Goal: Transaction & Acquisition: Download file/media

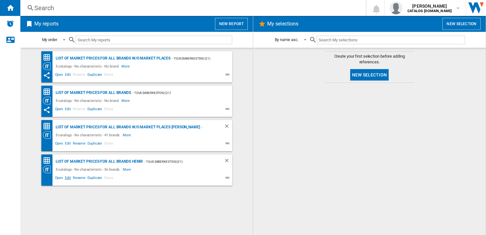
click at [67, 179] on span "Edit" at bounding box center [68, 179] width 8 height 8
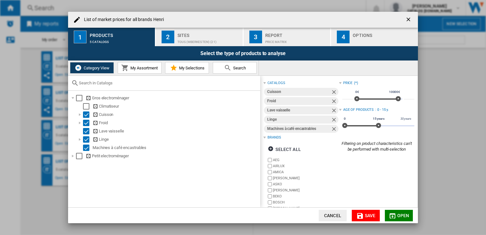
click at [145, 70] on button "My Assortment" at bounding box center [140, 67] width 44 height 11
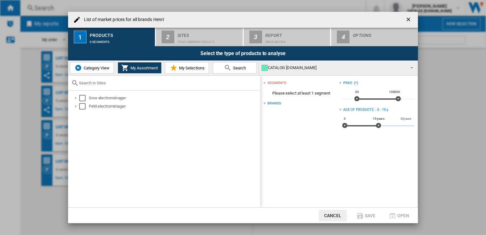
click at [185, 67] on span "My Selections" at bounding box center [191, 68] width 27 height 5
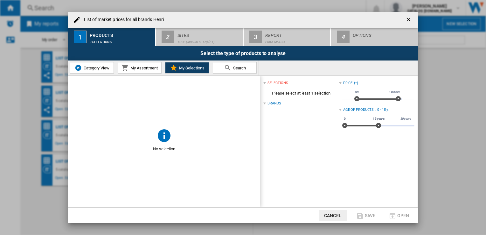
click at [139, 70] on span "My Assortment" at bounding box center [143, 68] width 29 height 5
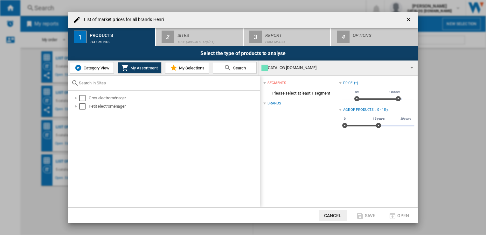
click at [90, 68] on span "Category View" at bounding box center [95, 68] width 27 height 5
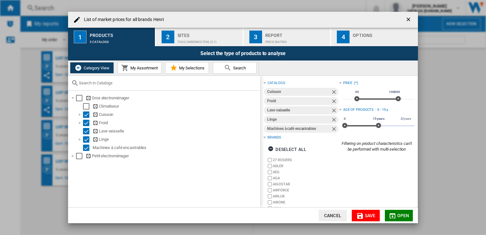
click at [188, 32] on div "Sites" at bounding box center [209, 33] width 63 height 7
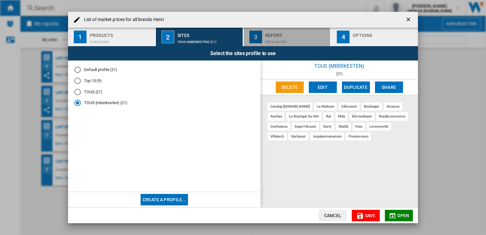
click at [270, 39] on div "Price Matrix" at bounding box center [296, 40] width 63 height 7
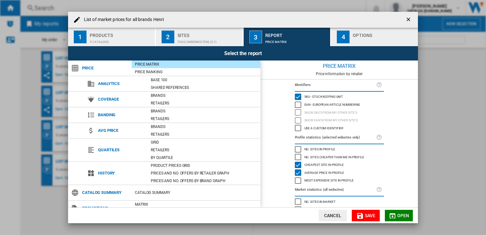
click at [351, 39] on button "4 Options" at bounding box center [374, 37] width 87 height 18
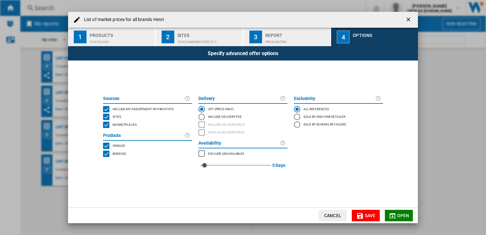
click at [278, 37] on div "Price Matrix" at bounding box center [296, 40] width 63 height 7
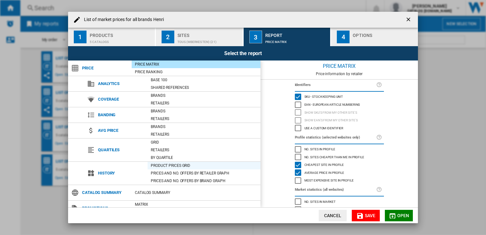
click at [191, 162] on div "Product prices grid" at bounding box center [204, 165] width 113 height 6
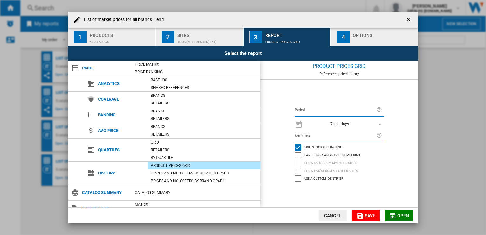
click at [199, 39] on div "TOUS (mberkesten) (21)" at bounding box center [209, 40] width 63 height 7
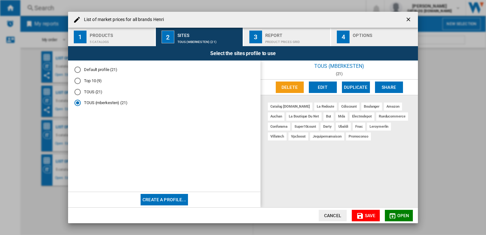
click at [127, 39] on div "5 catalogs" at bounding box center [121, 40] width 63 height 7
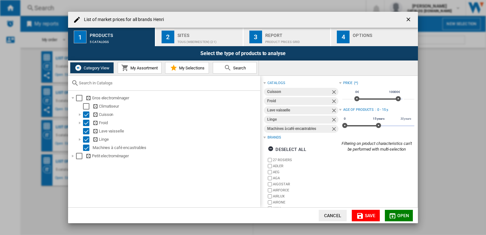
click at [363, 34] on div "Options" at bounding box center [384, 33] width 63 height 7
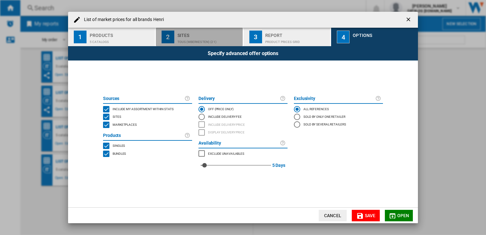
click at [191, 35] on div "Sites" at bounding box center [209, 33] width 63 height 7
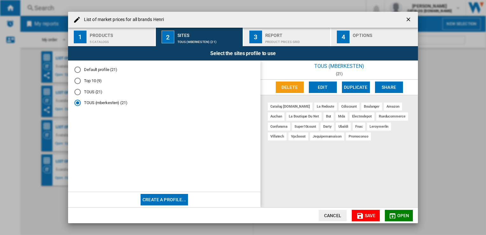
click at [286, 36] on div "Report" at bounding box center [296, 33] width 63 height 7
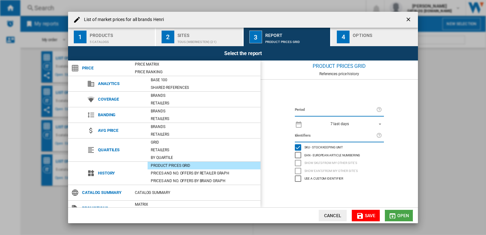
click at [397, 215] on button "Open" at bounding box center [399, 215] width 28 height 11
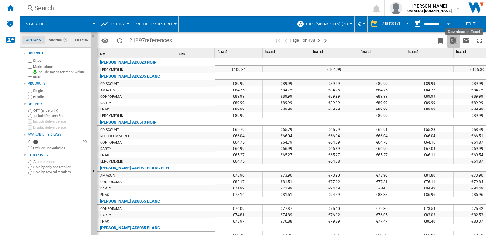
click at [456, 39] on img "Download in Excel" at bounding box center [454, 41] width 8 height 8
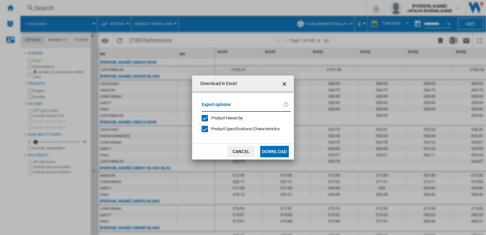
click at [274, 157] on md-dialog-actions "Cancel Download" at bounding box center [243, 152] width 102 height 16
click at [271, 151] on button "Download" at bounding box center [274, 151] width 29 height 11
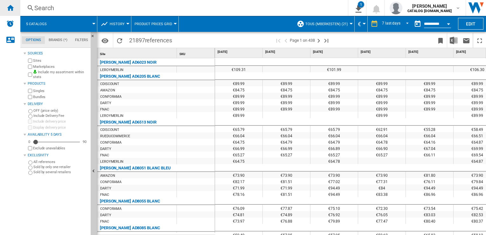
click at [16, 10] on div "Home" at bounding box center [10, 8] width 20 height 16
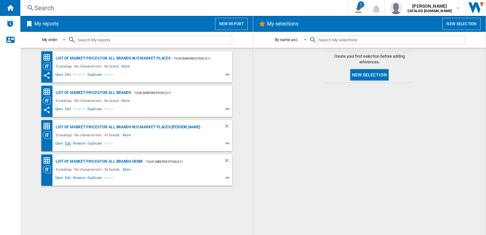
click at [67, 144] on span "Edit" at bounding box center [68, 144] width 8 height 8
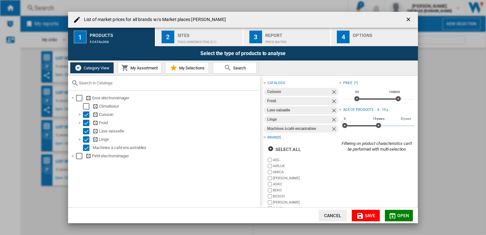
click at [140, 68] on span "My Assortment" at bounding box center [143, 68] width 29 height 5
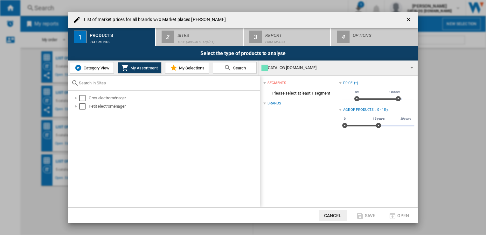
click at [90, 71] on button "Category View" at bounding box center [92, 67] width 44 height 11
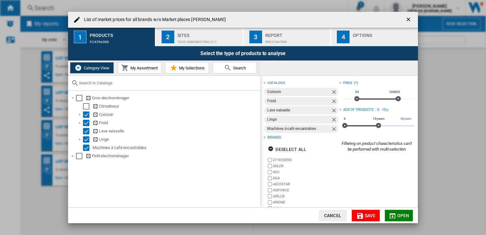
click at [289, 36] on div "Report" at bounding box center [296, 33] width 63 height 7
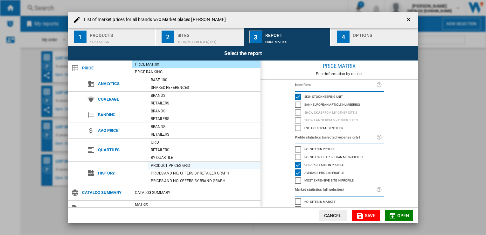
click at [169, 166] on div "Product prices grid" at bounding box center [204, 165] width 113 height 6
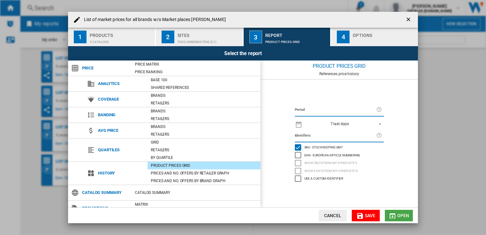
click at [392, 215] on md-icon "List of ..." at bounding box center [393, 216] width 8 height 8
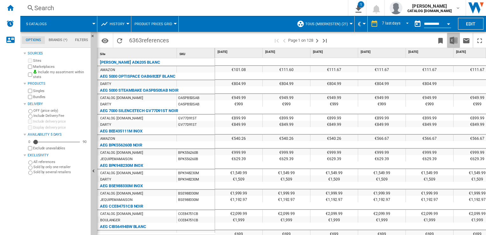
click at [455, 40] on img "Download in Excel" at bounding box center [454, 41] width 8 height 8
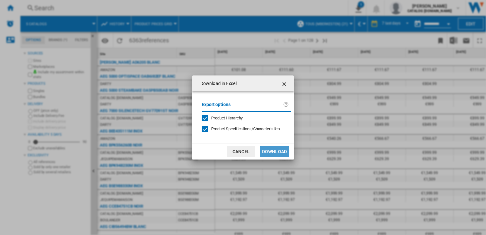
click at [271, 151] on button "Download" at bounding box center [274, 151] width 29 height 11
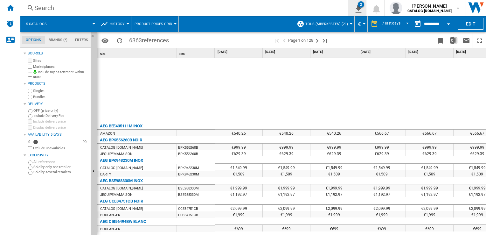
scroll to position [88, 0]
